Goal: Information Seeking & Learning: Learn about a topic

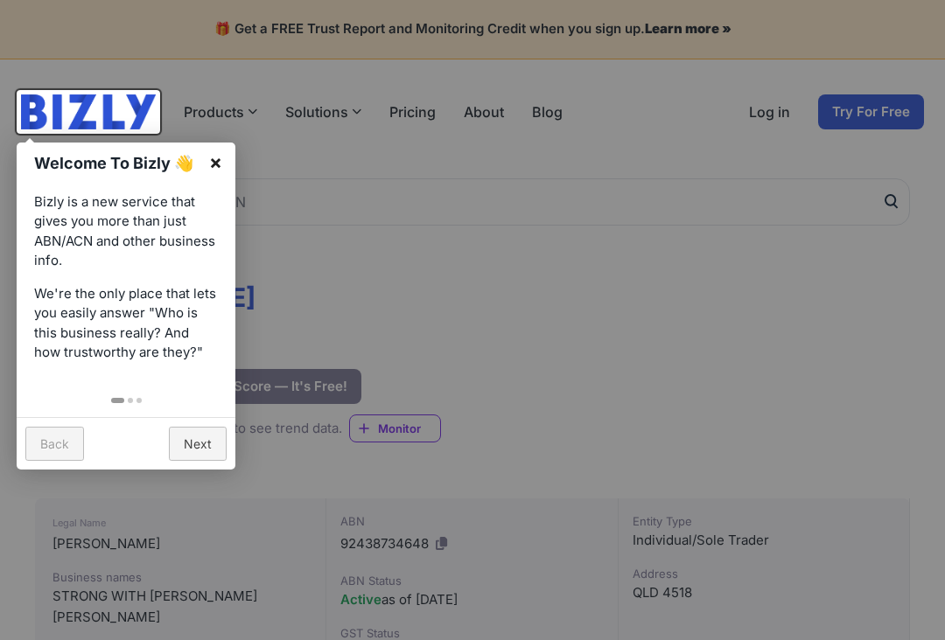
click at [217, 159] on link "×" at bounding box center [215, 162] width 39 height 39
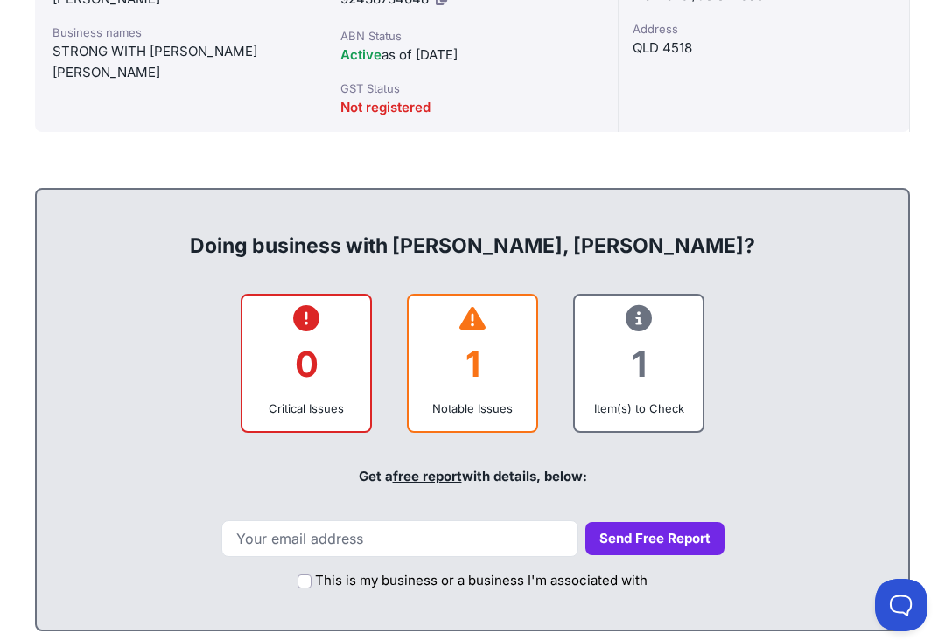
scroll to position [544, 0]
click at [472, 381] on div "1" at bounding box center [473, 365] width 100 height 71
click at [489, 393] on div "1" at bounding box center [473, 365] width 100 height 71
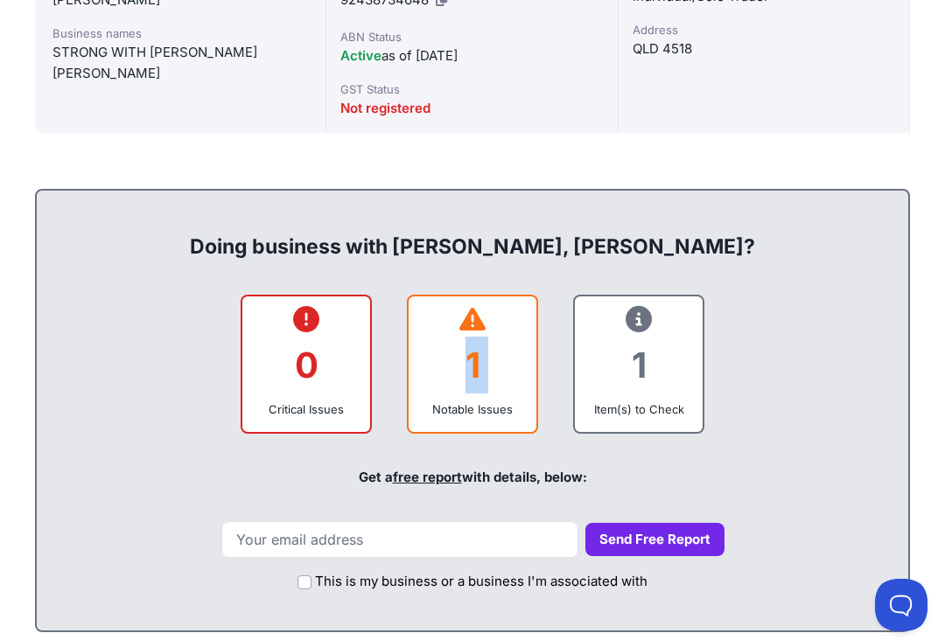
click at [489, 393] on div "1" at bounding box center [473, 365] width 100 height 71
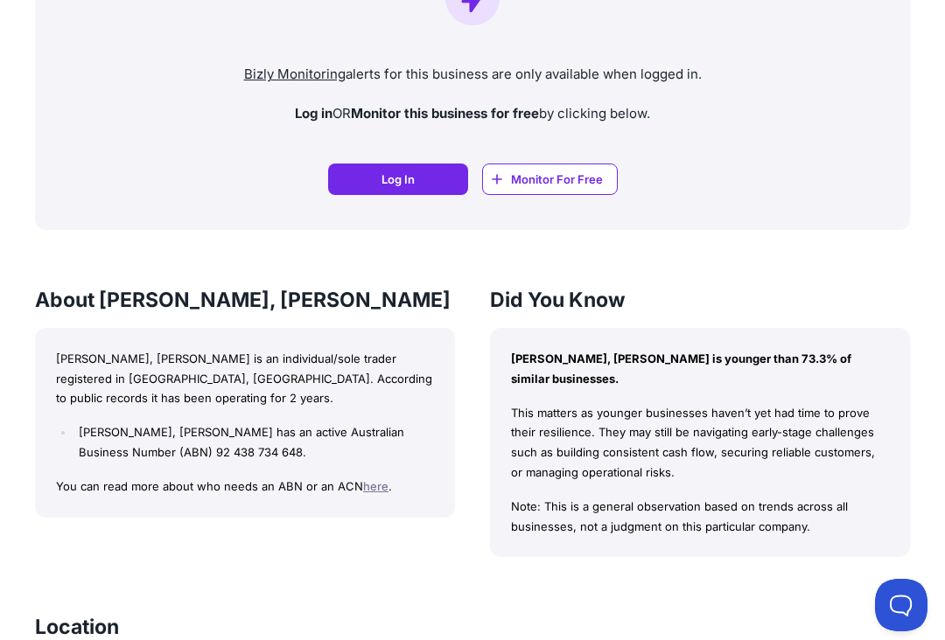
scroll to position [1335, 0]
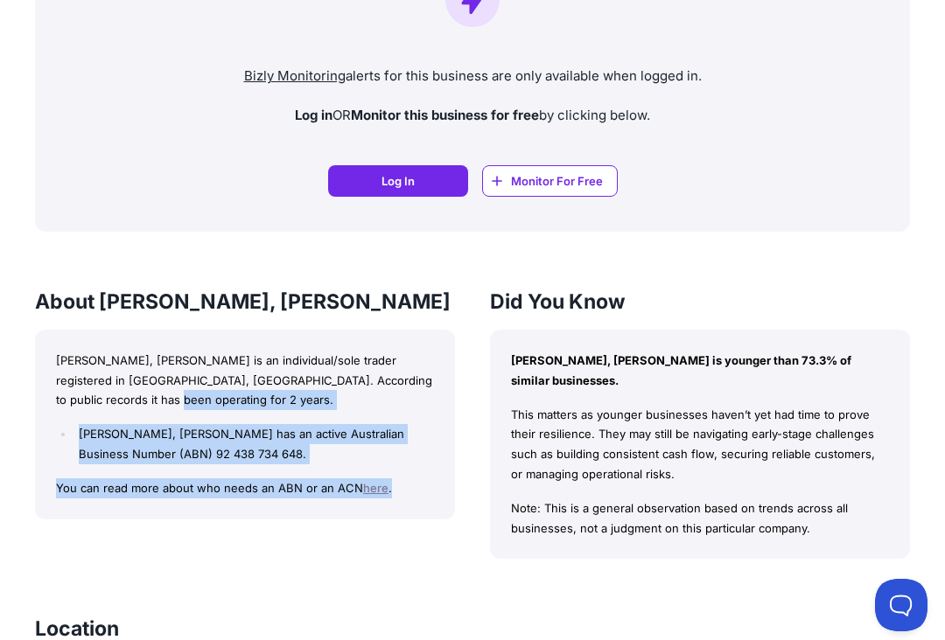
drag, startPoint x: 215, startPoint y: 406, endPoint x: 417, endPoint y: 506, distance: 225.4
click at [417, 506] on div "[PERSON_NAME], [PERSON_NAME] is an individual/sole trader registered in [GEOGRA…" at bounding box center [245, 425] width 420 height 190
click at [417, 505] on div "[PERSON_NAME], [PERSON_NAME] is an individual/sole trader registered in [GEOGRA…" at bounding box center [245, 425] width 420 height 190
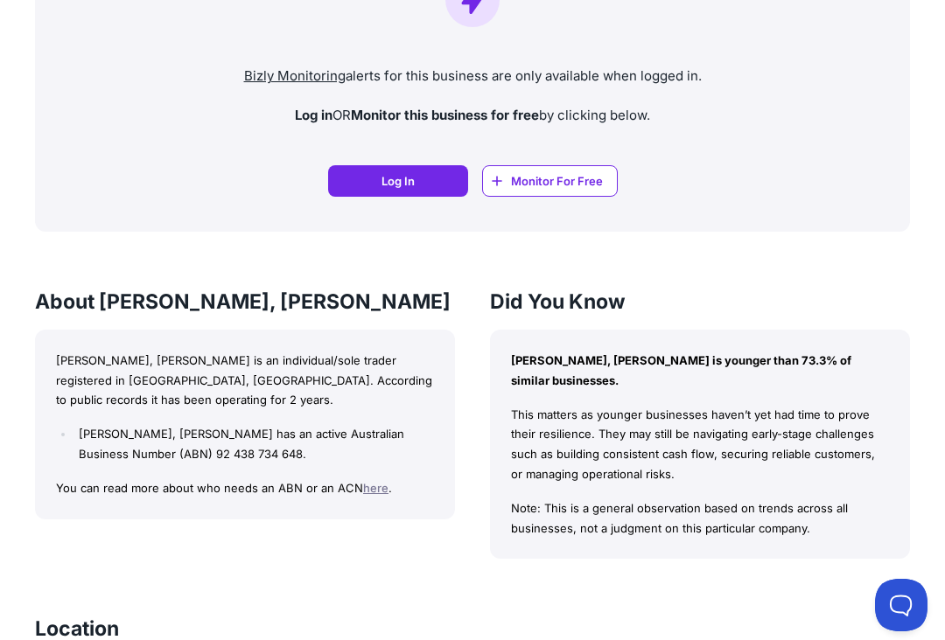
drag, startPoint x: 583, startPoint y: 554, endPoint x: 605, endPoint y: 442, distance: 114.1
click at [605, 440] on div "[PERSON_NAME], [PERSON_NAME] is younger than 73.3% of similar businesses. This …" at bounding box center [700, 445] width 420 height 230
click at [605, 474] on p "This matters as younger businesses haven’t yet had time to prove their resilien…" at bounding box center [700, 445] width 378 height 80
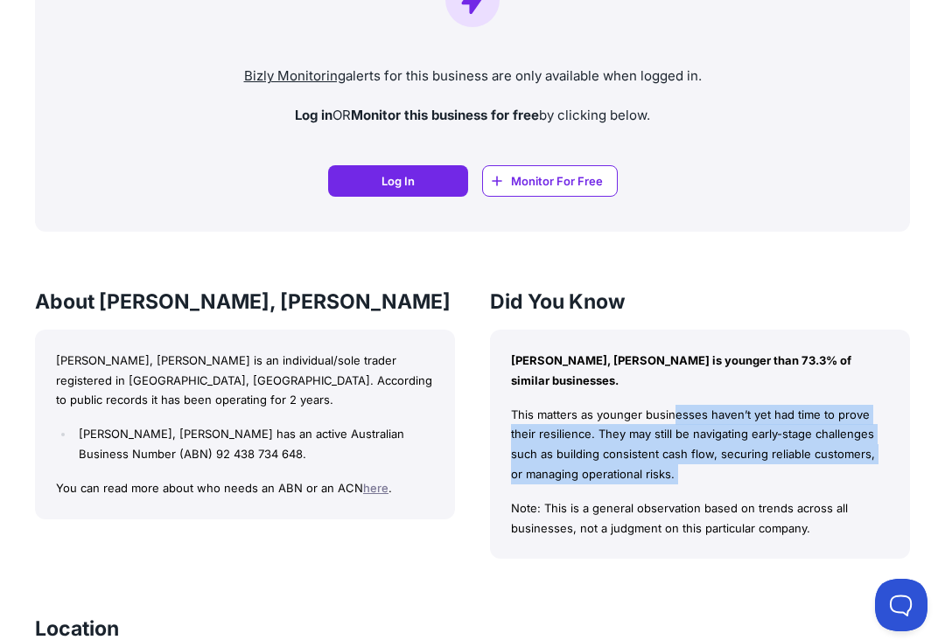
click at [605, 474] on p "This matters as younger businesses haven’t yet had time to prove their resilien…" at bounding box center [700, 445] width 378 height 80
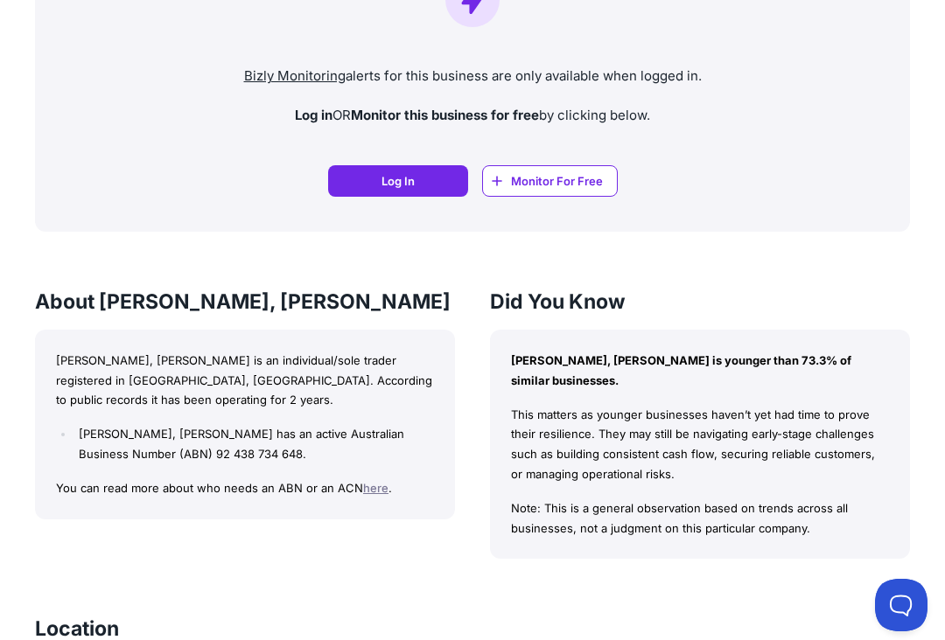
click at [577, 512] on p "Note: This is a general observation based on trends across all businesses, not …" at bounding box center [700, 519] width 378 height 40
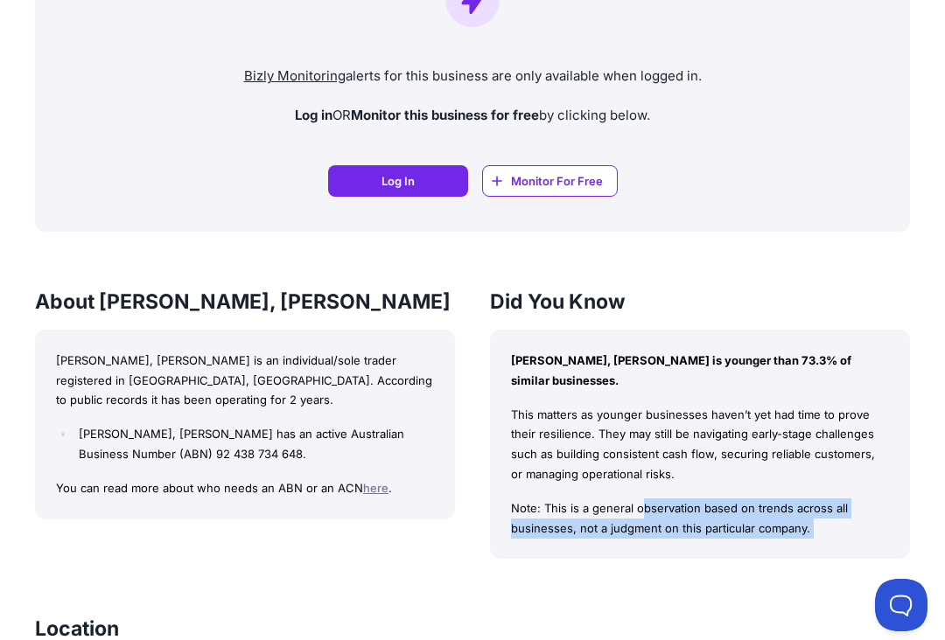
click at [577, 512] on p "Note: This is a general observation based on trends across all businesses, not …" at bounding box center [700, 519] width 378 height 40
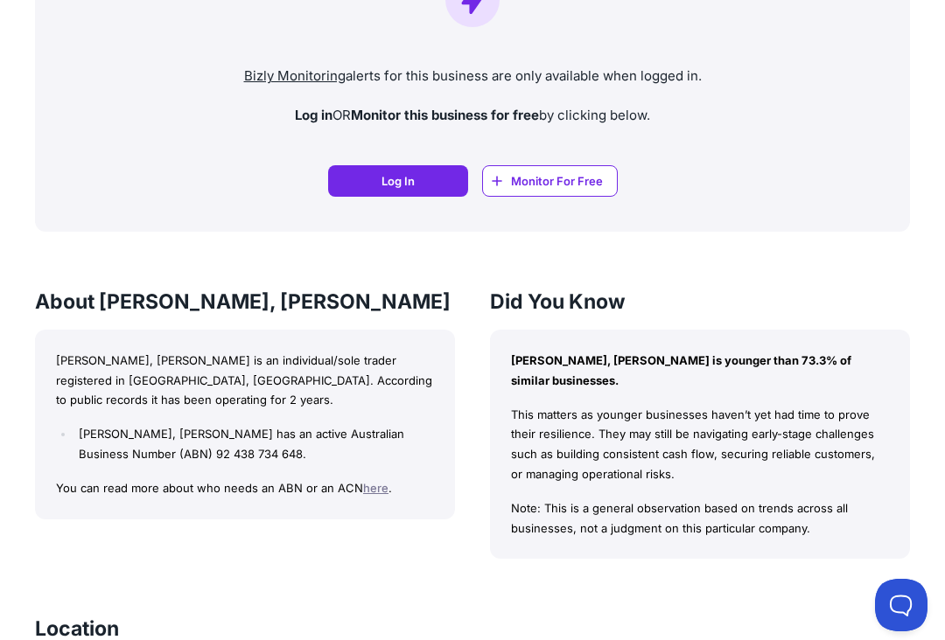
click at [545, 513] on p "Note: This is a general observation based on trends across all businesses, not …" at bounding box center [700, 519] width 378 height 40
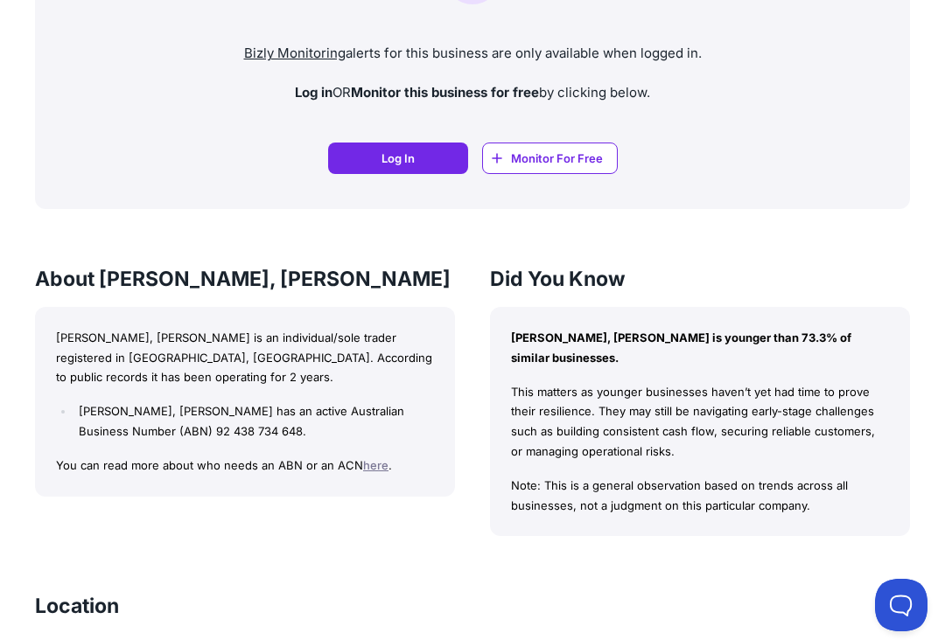
scroll to position [683, 0]
